Goal: Communication & Community: Answer question/provide support

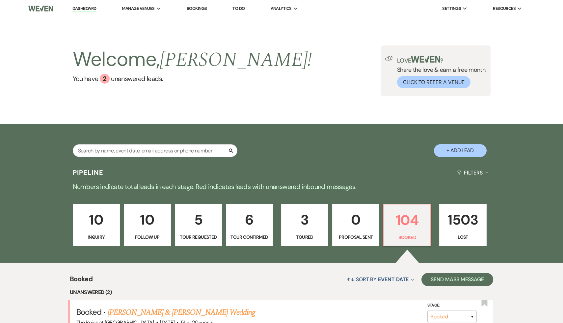
select select "2"
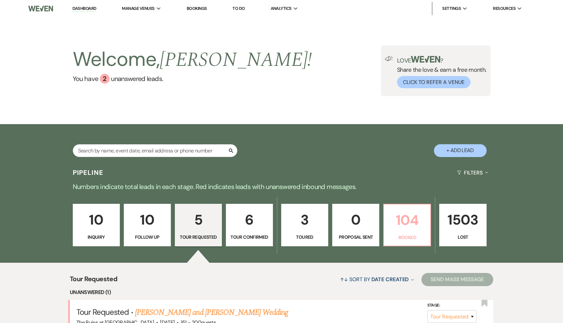
click at [410, 225] on p "104" at bounding box center [407, 220] width 39 height 22
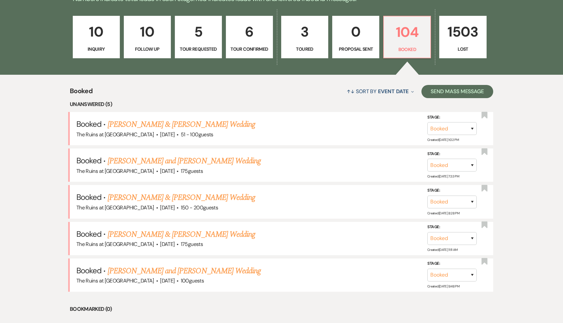
scroll to position [189, 0]
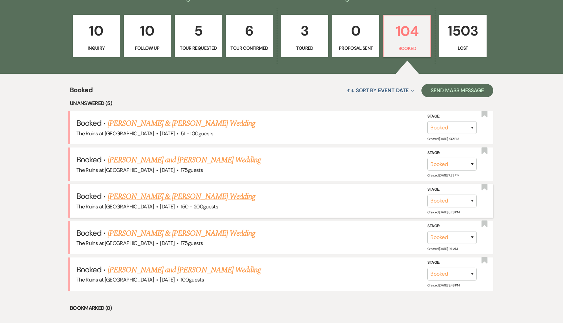
click at [210, 195] on link "[PERSON_NAME] & [PERSON_NAME] Wedding" at bounding box center [182, 197] width 148 height 12
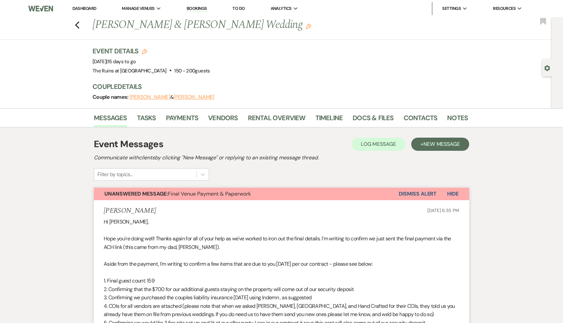
click at [88, 8] on link "Dashboard" at bounding box center [84, 9] width 24 height 6
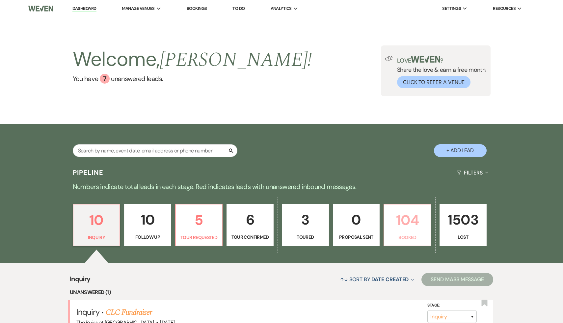
click at [410, 216] on p "104" at bounding box center [407, 220] width 39 height 22
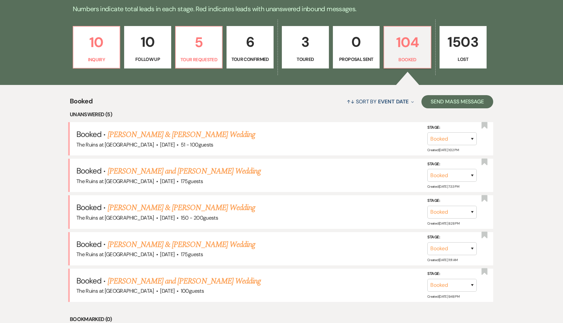
scroll to position [185, 0]
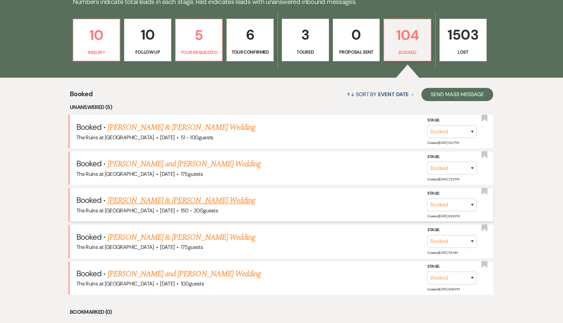
click at [175, 199] on link "[PERSON_NAME] & [PERSON_NAME] Wedding" at bounding box center [182, 201] width 148 height 12
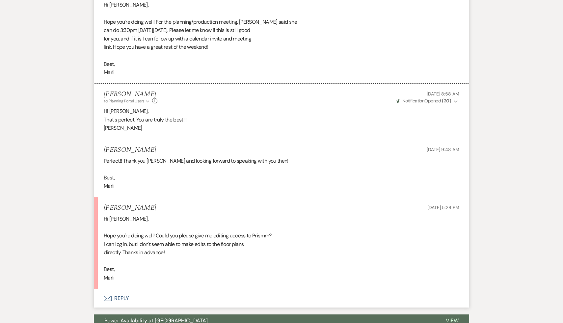
scroll to position [1243, 0]
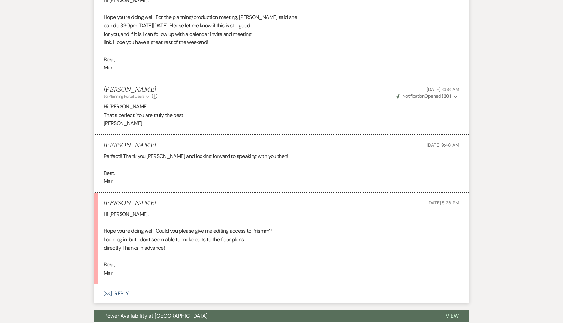
click at [121, 292] on button "Envelope Reply" at bounding box center [282, 294] width 376 height 18
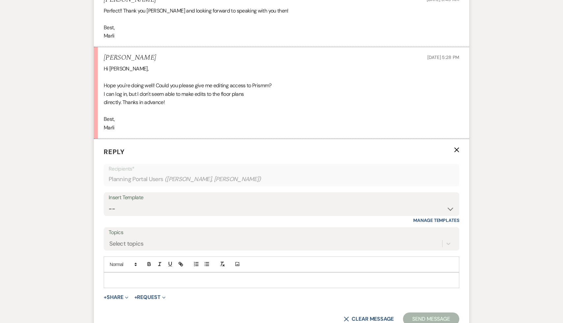
scroll to position [1396, 0]
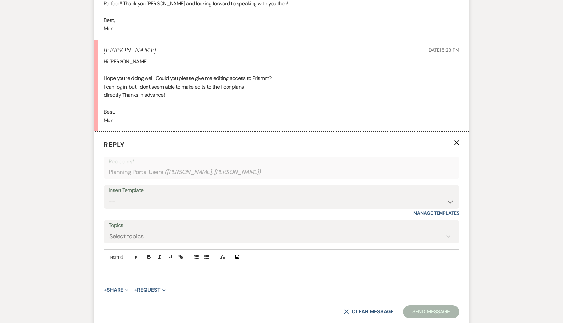
click at [141, 272] on p at bounding box center [281, 273] width 345 height 7
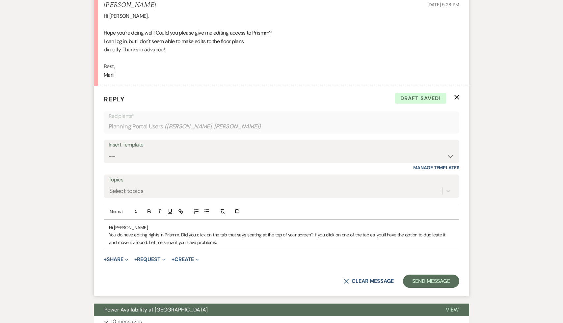
scroll to position [1444, 0]
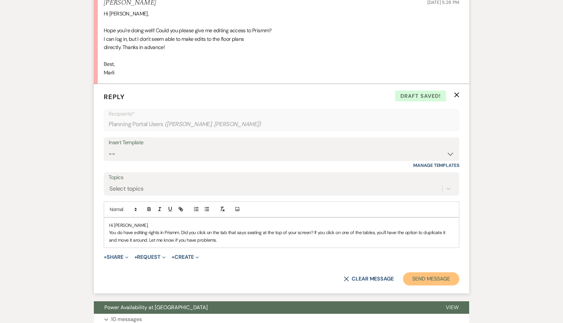
click at [443, 275] on button "Send Message" at bounding box center [431, 278] width 56 height 13
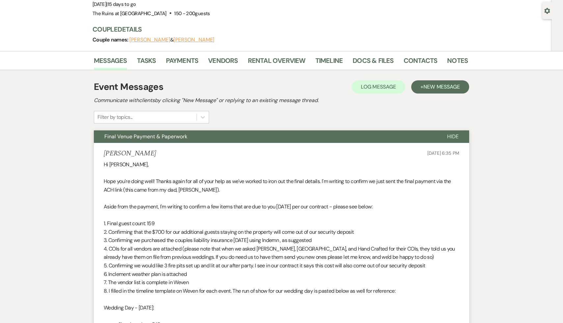
scroll to position [0, 0]
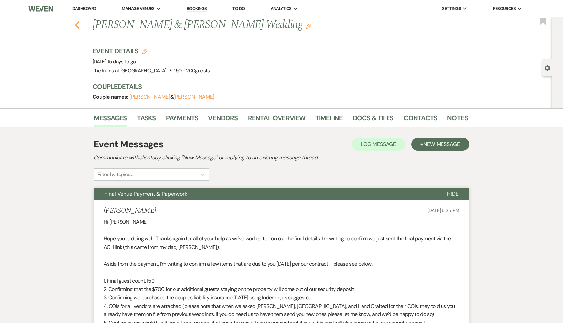
click at [76, 21] on icon "Previous" at bounding box center [77, 25] width 5 height 8
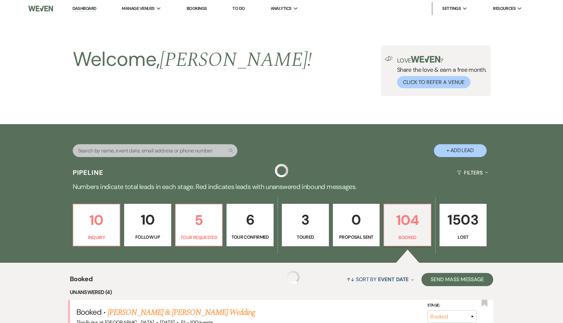
scroll to position [185, 0]
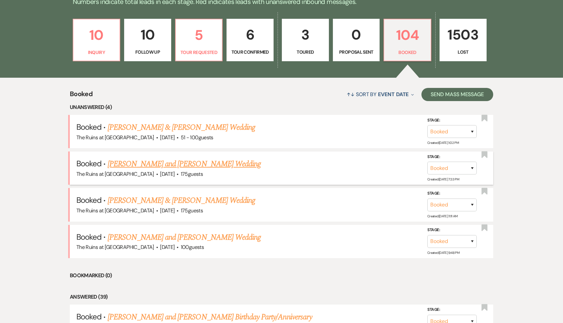
click at [160, 163] on link "[PERSON_NAME] and [PERSON_NAME] Wedding" at bounding box center [185, 164] width 154 height 12
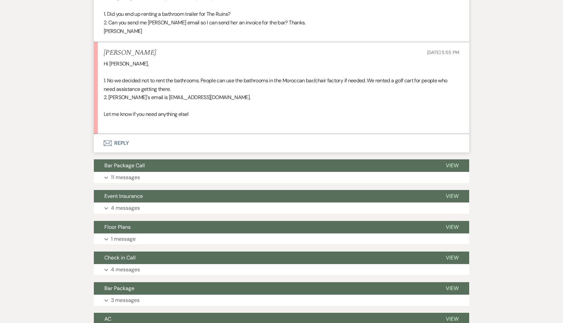
scroll to position [178, 0]
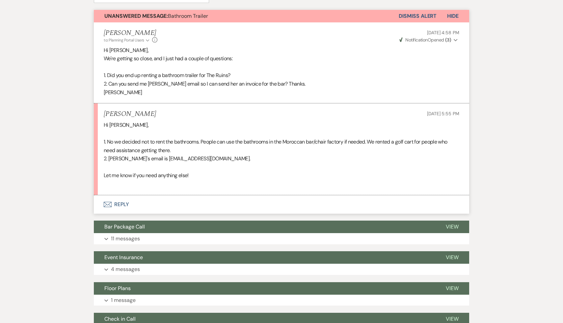
click at [229, 181] on p at bounding box center [282, 184] width 356 height 9
click at [122, 202] on button "Envelope Reply" at bounding box center [282, 204] width 376 height 18
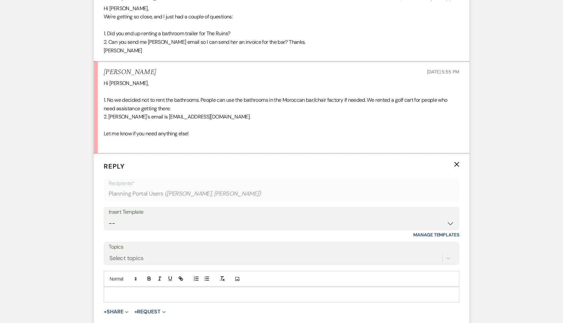
scroll to position [229, 0]
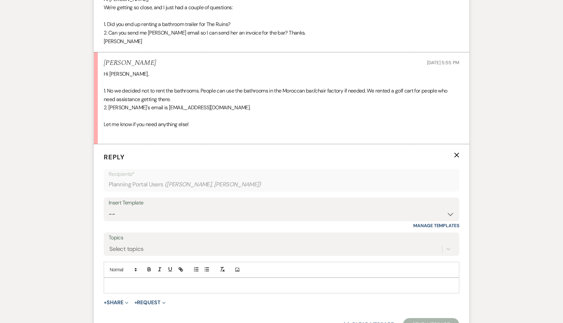
click at [167, 284] on p at bounding box center [281, 285] width 345 height 7
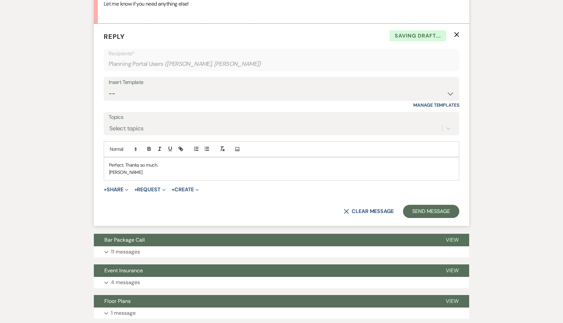
scroll to position [356, 0]
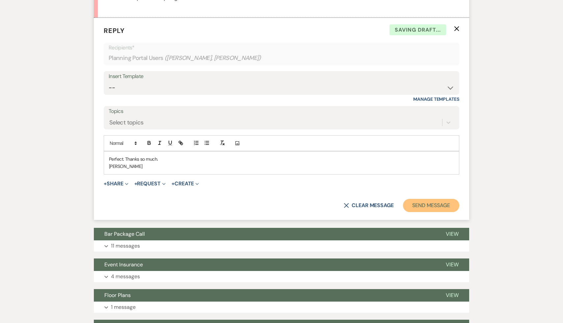
click at [438, 204] on button "Send Message" at bounding box center [431, 205] width 56 height 13
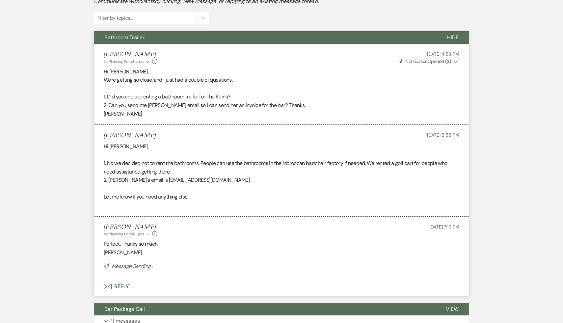
scroll to position [109, 0]
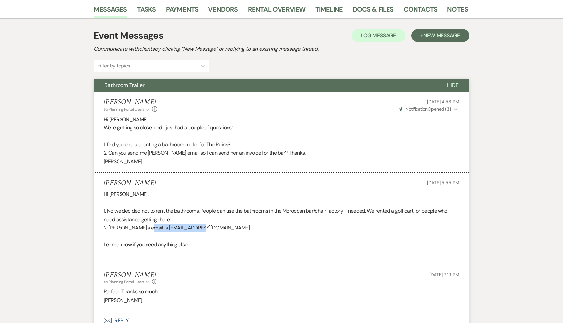
drag, startPoint x: 208, startPoint y: 228, endPoint x: 145, endPoint y: 227, distance: 62.9
click at [145, 227] on p "2. [PERSON_NAME]'s email is [EMAIL_ADDRESS][DOMAIN_NAME]." at bounding box center [282, 228] width 356 height 9
copy p "[EMAIL_ADDRESS][DOMAIN_NAME]."
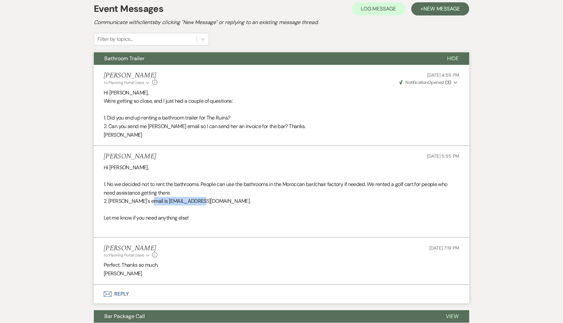
scroll to position [0, 0]
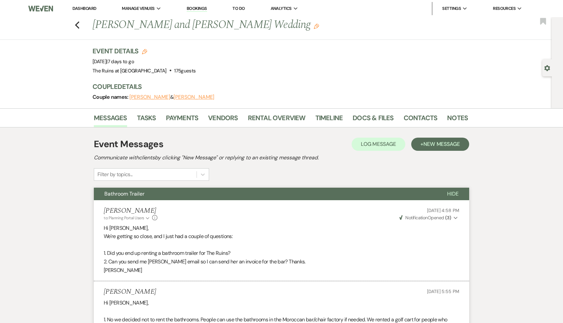
click at [89, 7] on link "Dashboard" at bounding box center [84, 9] width 24 height 6
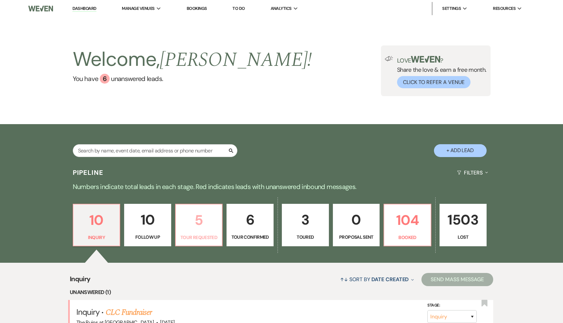
click at [200, 221] on p "5" at bounding box center [199, 220] width 39 height 22
select select "2"
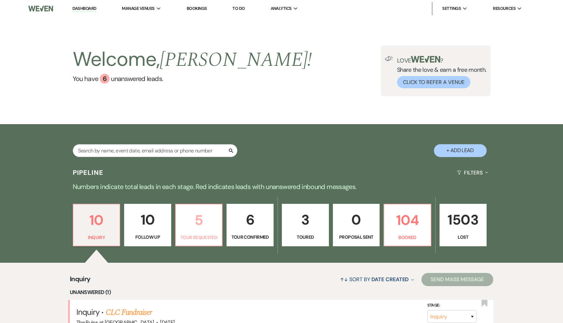
select select "2"
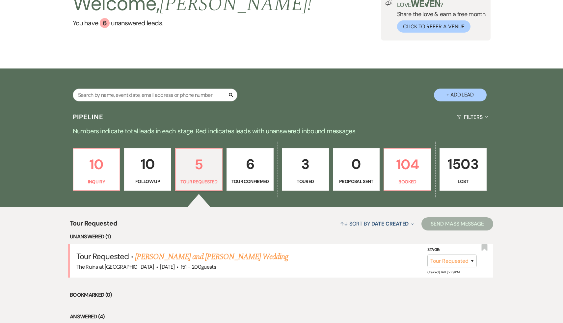
scroll to position [109, 0]
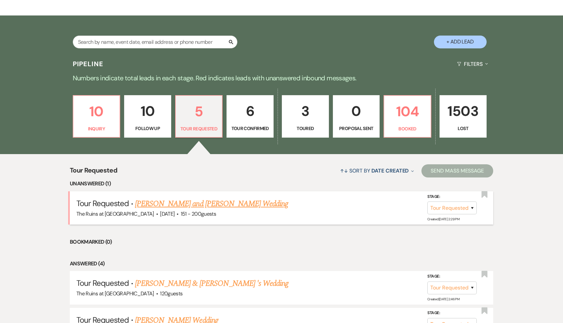
click at [219, 204] on link "[PERSON_NAME] and [PERSON_NAME] Wedding" at bounding box center [212, 204] width 154 height 12
select select "2"
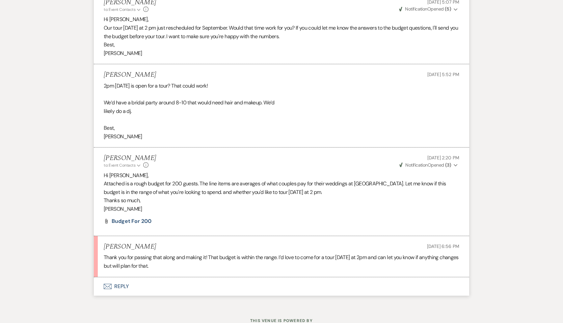
scroll to position [1863, 0]
click at [122, 292] on button "Envelope Reply" at bounding box center [282, 285] width 376 height 18
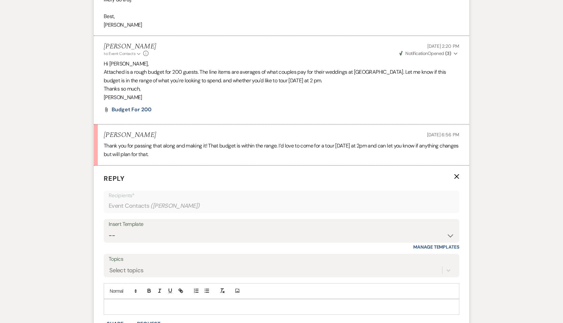
scroll to position [2060, 0]
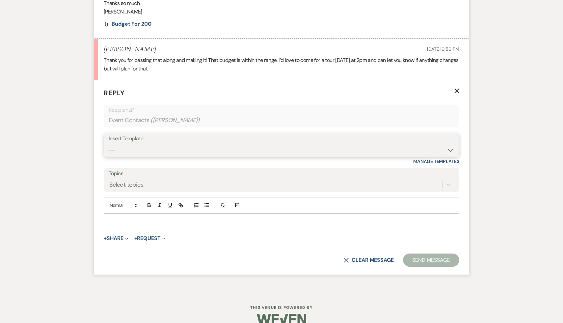
click at [450, 157] on select "-- Weven Planning Portal Introduction (Booked Events) Initial Inquiry Response …" at bounding box center [282, 150] width 346 height 13
select select "3900"
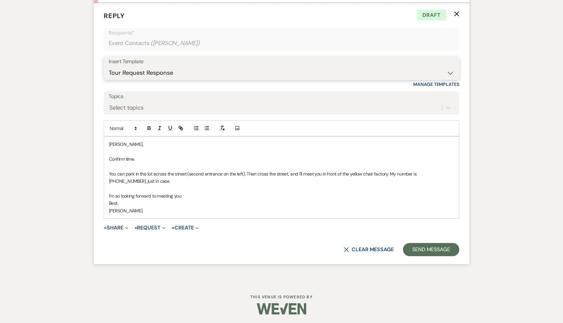
scroll to position [2146, 0]
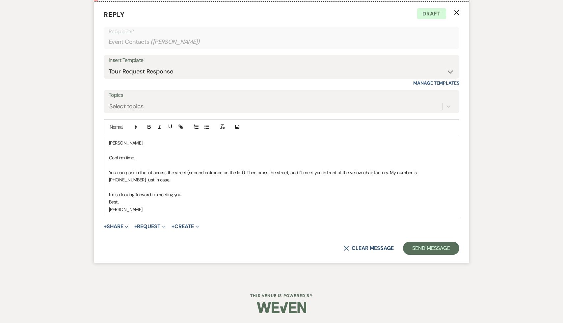
click at [109, 144] on p "[PERSON_NAME]," at bounding box center [281, 142] width 345 height 7
drag, startPoint x: 147, startPoint y: 158, endPoint x: 107, endPoint y: 154, distance: 40.1
click at [107, 154] on div "Hi [PERSON_NAME], Confirm time. You can park in the lot across the street (seco…" at bounding box center [281, 176] width 355 height 82
click at [417, 250] on button "Send Message" at bounding box center [431, 248] width 56 height 13
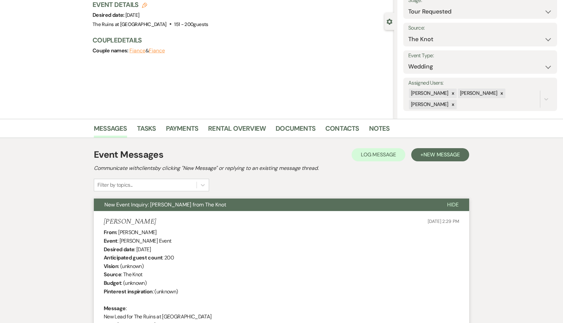
scroll to position [0, 0]
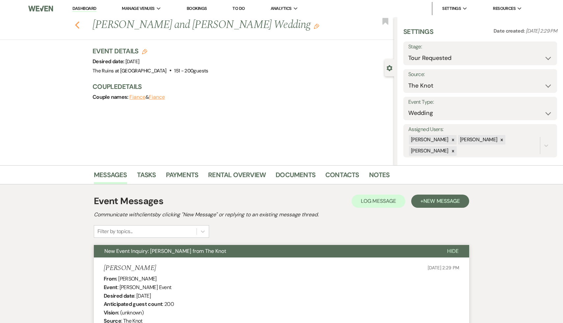
click at [76, 23] on icon "Previous" at bounding box center [77, 25] width 5 height 8
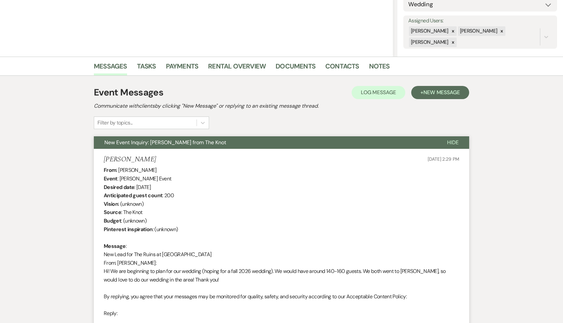
select select "2"
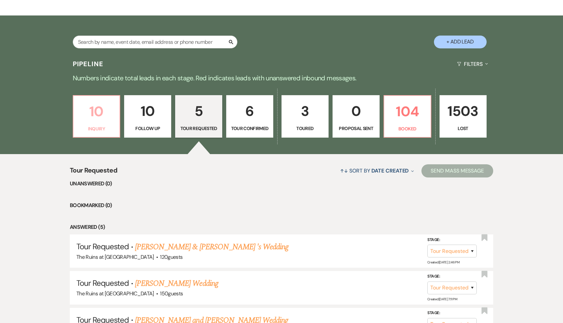
click at [99, 109] on p "10" at bounding box center [96, 111] width 39 height 22
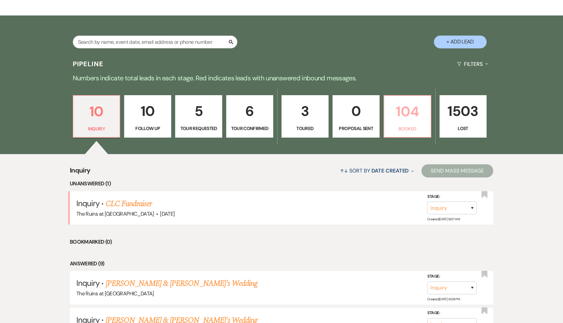
click at [407, 112] on p "104" at bounding box center [407, 111] width 39 height 22
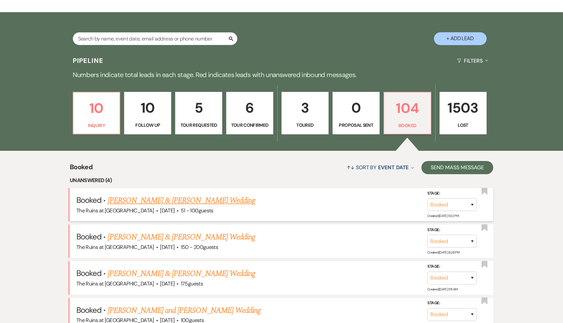
scroll to position [112, 0]
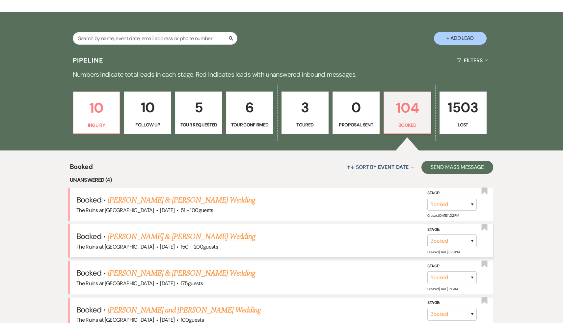
click at [210, 238] on link "[PERSON_NAME] & [PERSON_NAME] Wedding" at bounding box center [182, 237] width 148 height 12
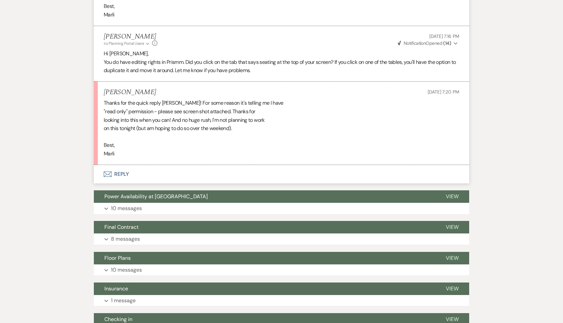
scroll to position [1500, 0]
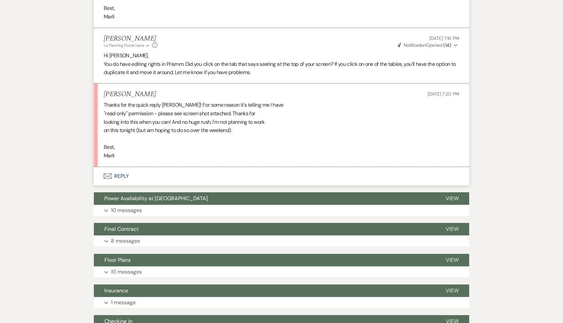
click at [120, 178] on button "Envelope Reply" at bounding box center [282, 176] width 376 height 18
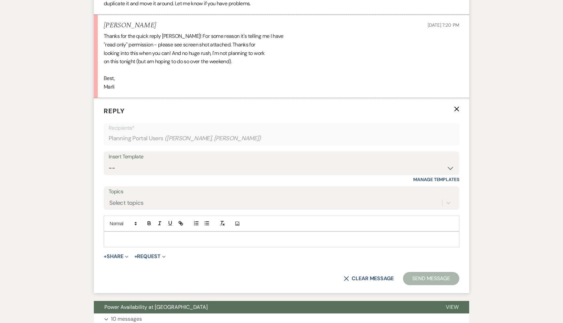
scroll to position [1631, 0]
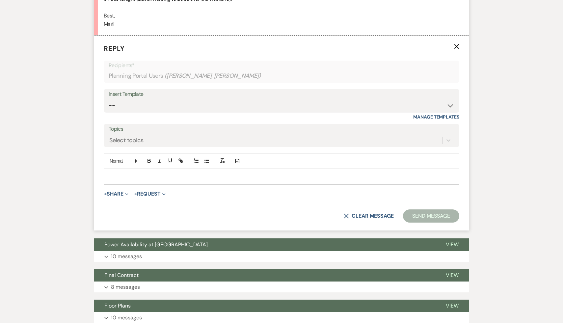
click at [120, 179] on p at bounding box center [281, 176] width 345 height 7
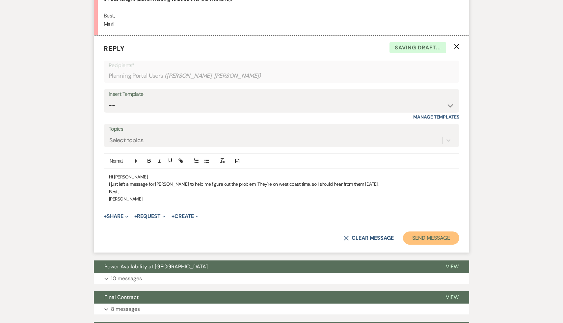
click at [440, 237] on button "Send Message" at bounding box center [431, 238] width 56 height 13
